Goal: Task Accomplishment & Management: Use online tool/utility

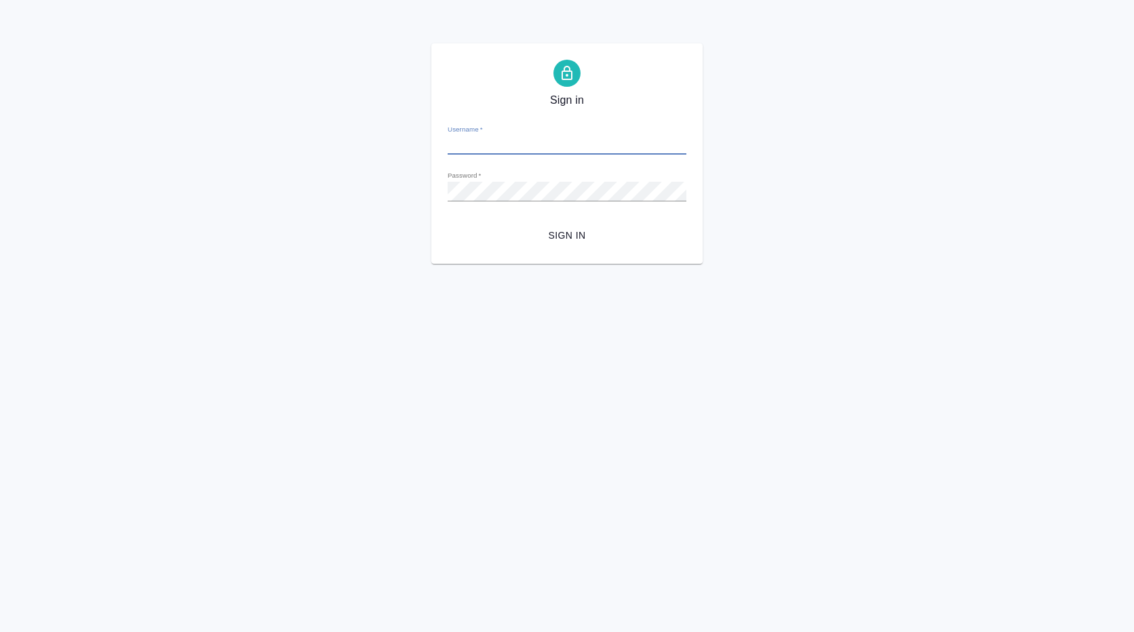
type input "r.romanenko@awatera.com"
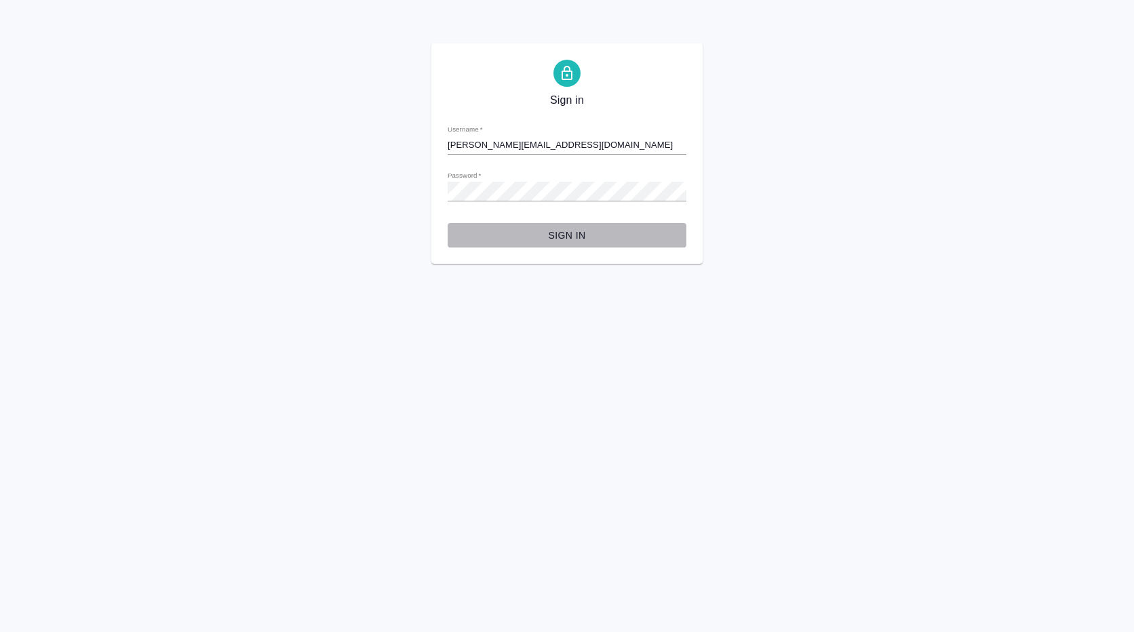
click at [574, 237] on span "Sign in" at bounding box center [566, 235] width 217 height 17
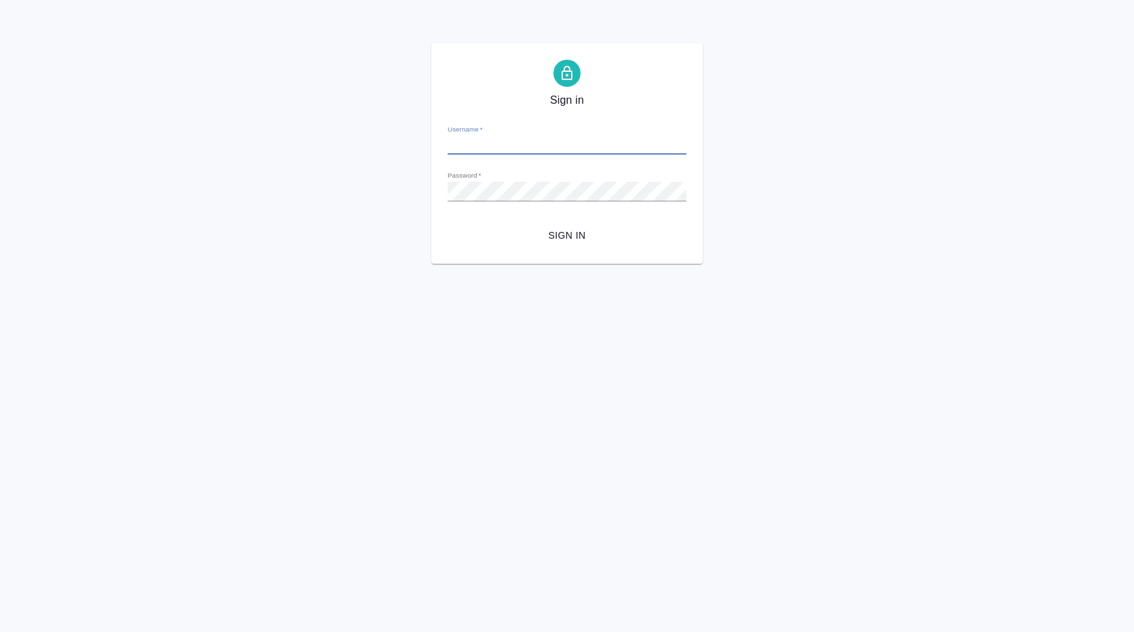
type input "r.romanenko@awatera.com"
click at [321, 181] on div "Sign in Username   * [PERSON_NAME][EMAIL_ADDRESS][DOMAIN_NAME] Password   * url…" at bounding box center [567, 153] width 1134 height 220
click at [448, 223] on button "Sign in" at bounding box center [567, 235] width 239 height 25
type input "[PERSON_NAME][EMAIL_ADDRESS][DOMAIN_NAME]"
click at [388, 184] on div "Sign in Username   * [PERSON_NAME][EMAIL_ADDRESS][DOMAIN_NAME] Password   * url…" at bounding box center [567, 153] width 1134 height 220
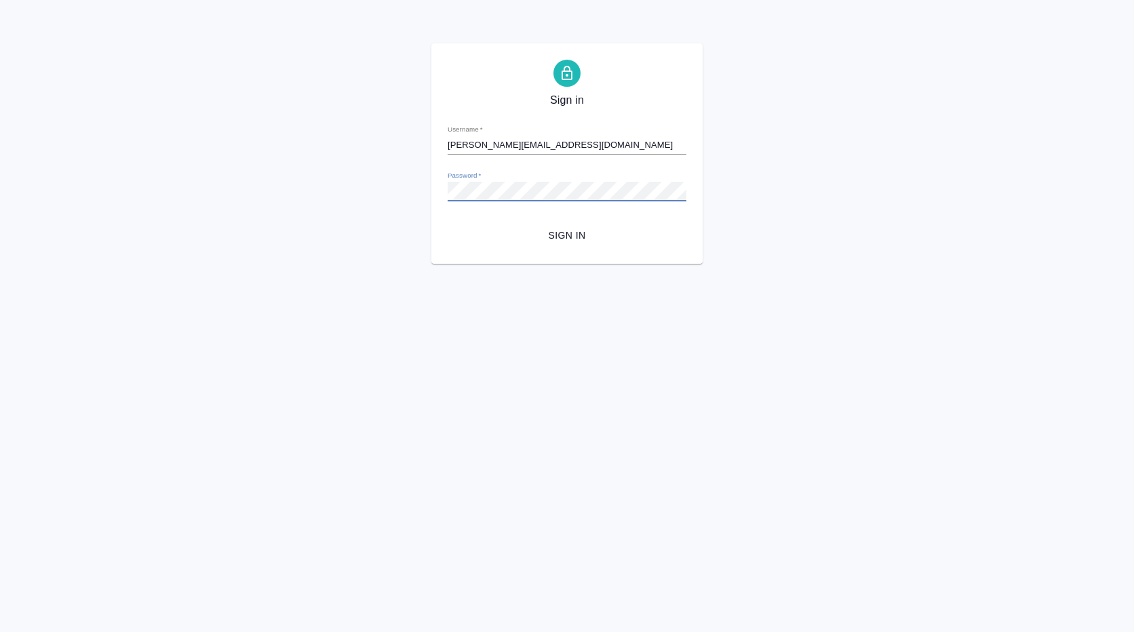
click at [448, 223] on button "Sign in" at bounding box center [567, 235] width 239 height 25
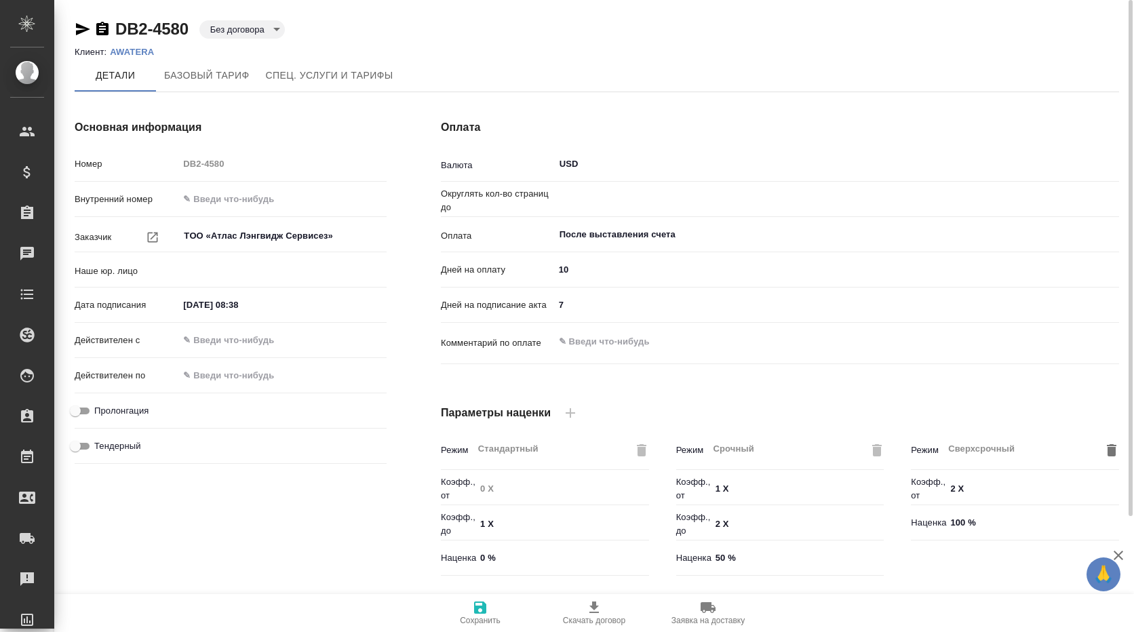
type input "(DB2) AWATERA BUSINESSMEN SERVICES L.L.C."
type input "0.01"
